Goal: Check status: Check status

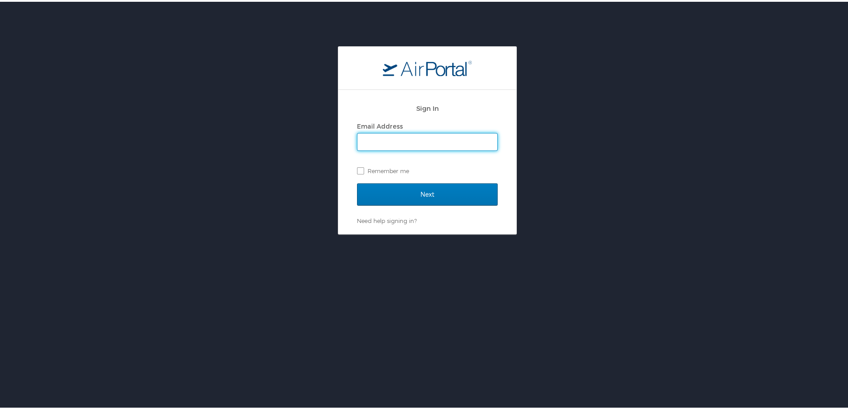
type input "[EMAIL_ADDRESS][PERSON_NAME][DOMAIN_NAME]"
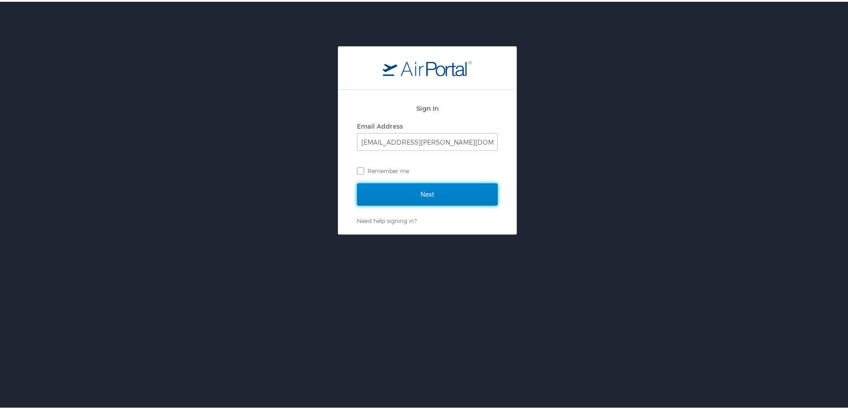
click at [432, 186] on input "Next" at bounding box center [427, 193] width 141 height 22
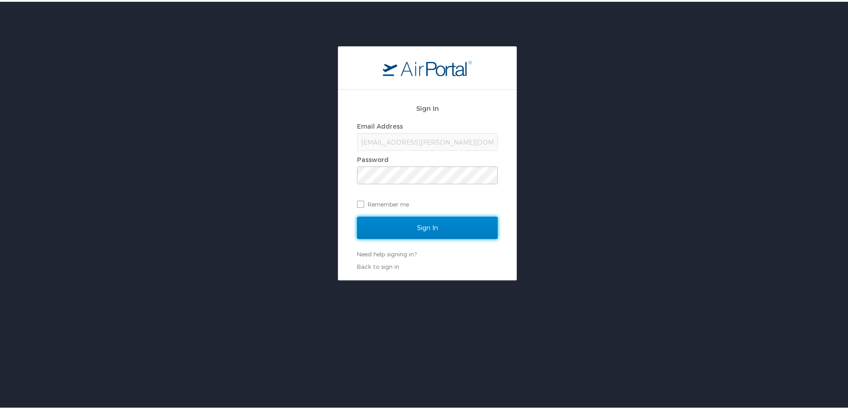
click at [439, 221] on input "Sign In" at bounding box center [427, 226] width 141 height 22
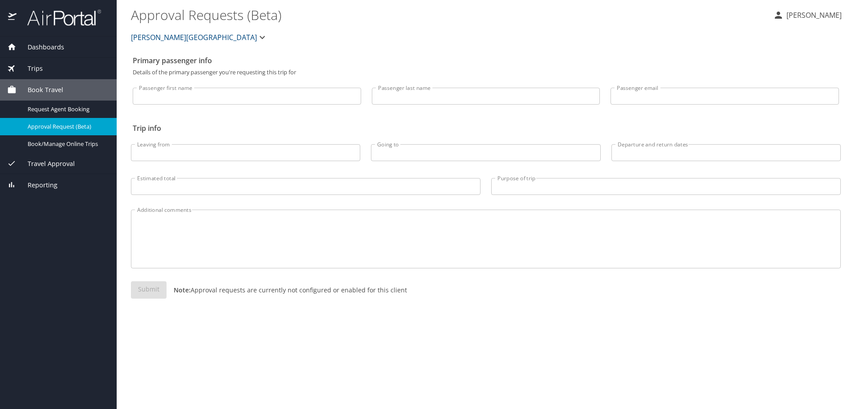
click at [47, 74] on div "Trips" at bounding box center [58, 68] width 117 height 21
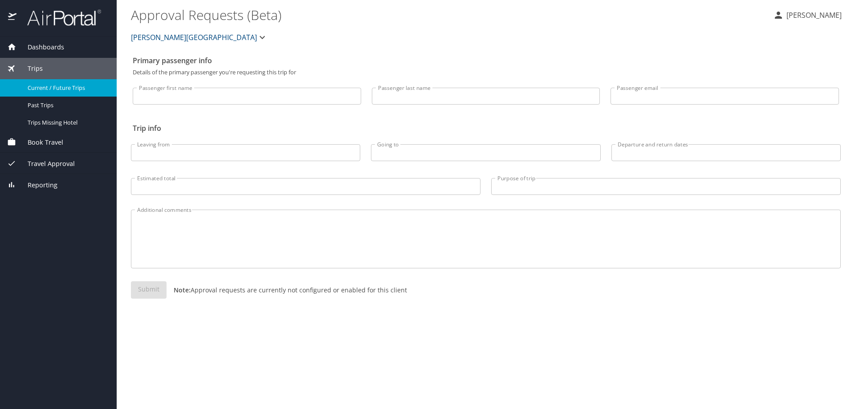
click at [79, 89] on span "Current / Future Trips" at bounding box center [67, 88] width 78 height 8
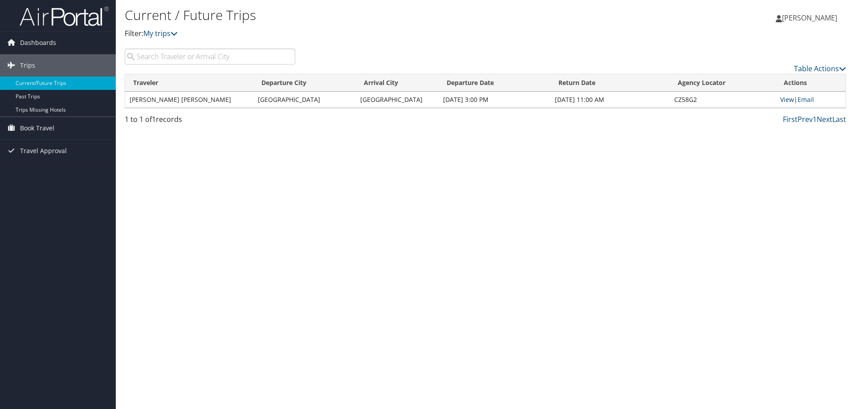
click at [789, 99] on link "View" at bounding box center [787, 99] width 14 height 8
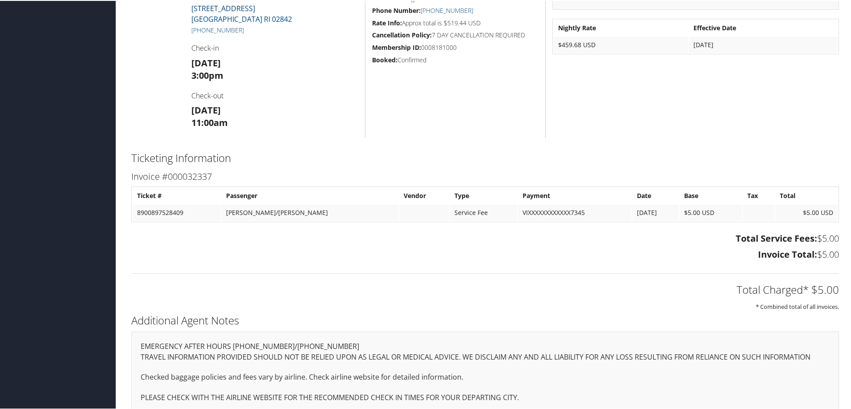
scroll to position [312, 0]
